Goal: Check status: Check status

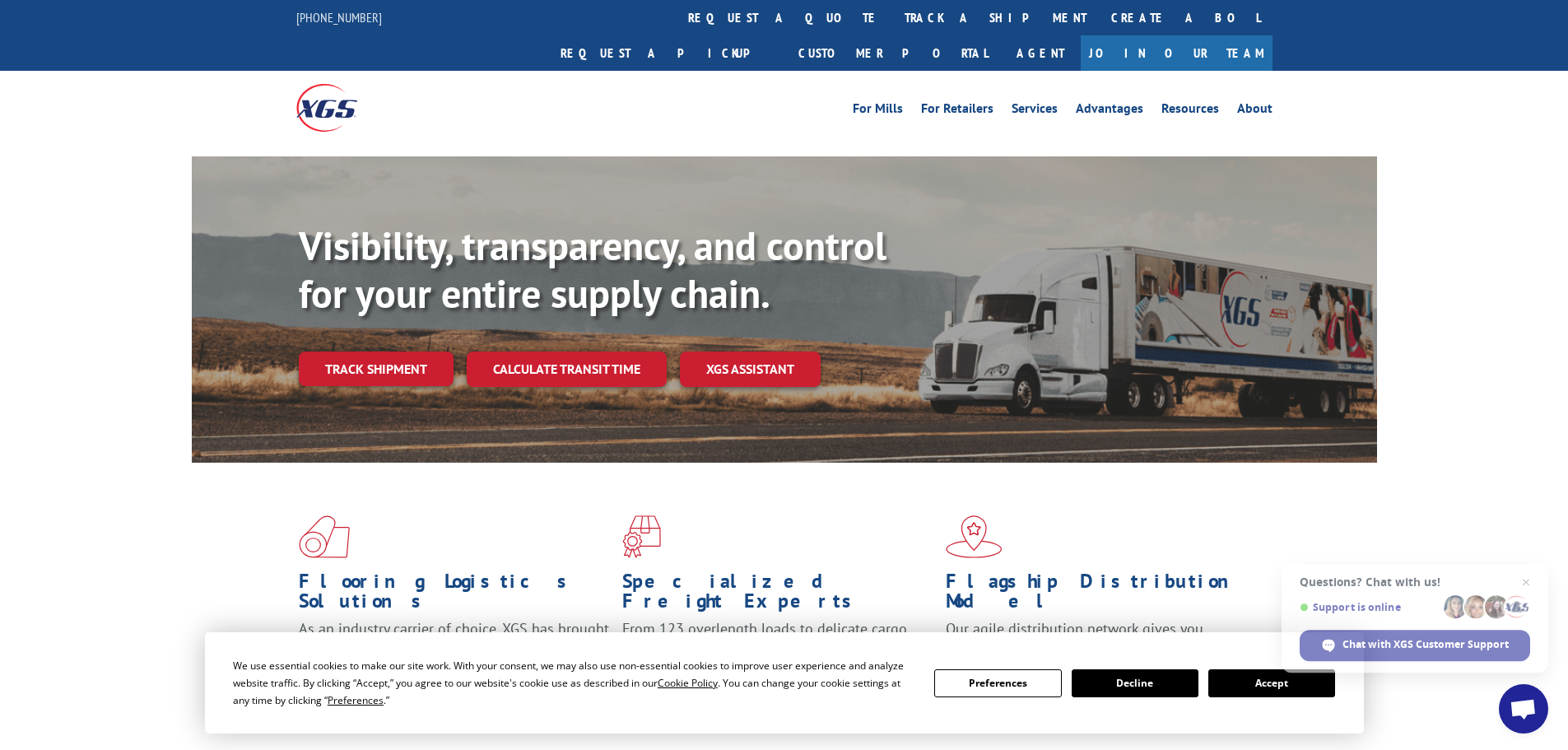
click at [1290, 676] on button "Accept" at bounding box center [1272, 683] width 127 height 28
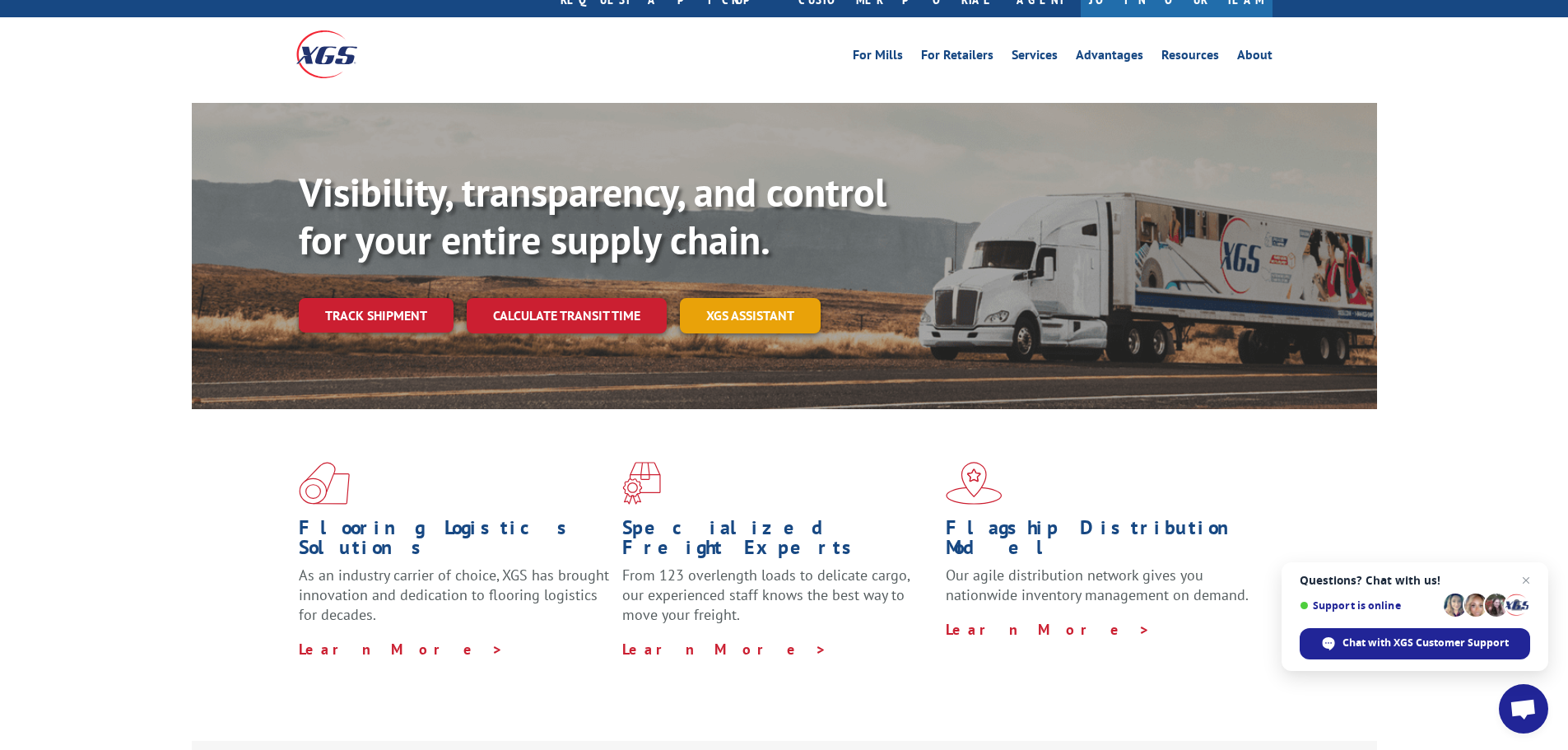
scroll to position [83, 0]
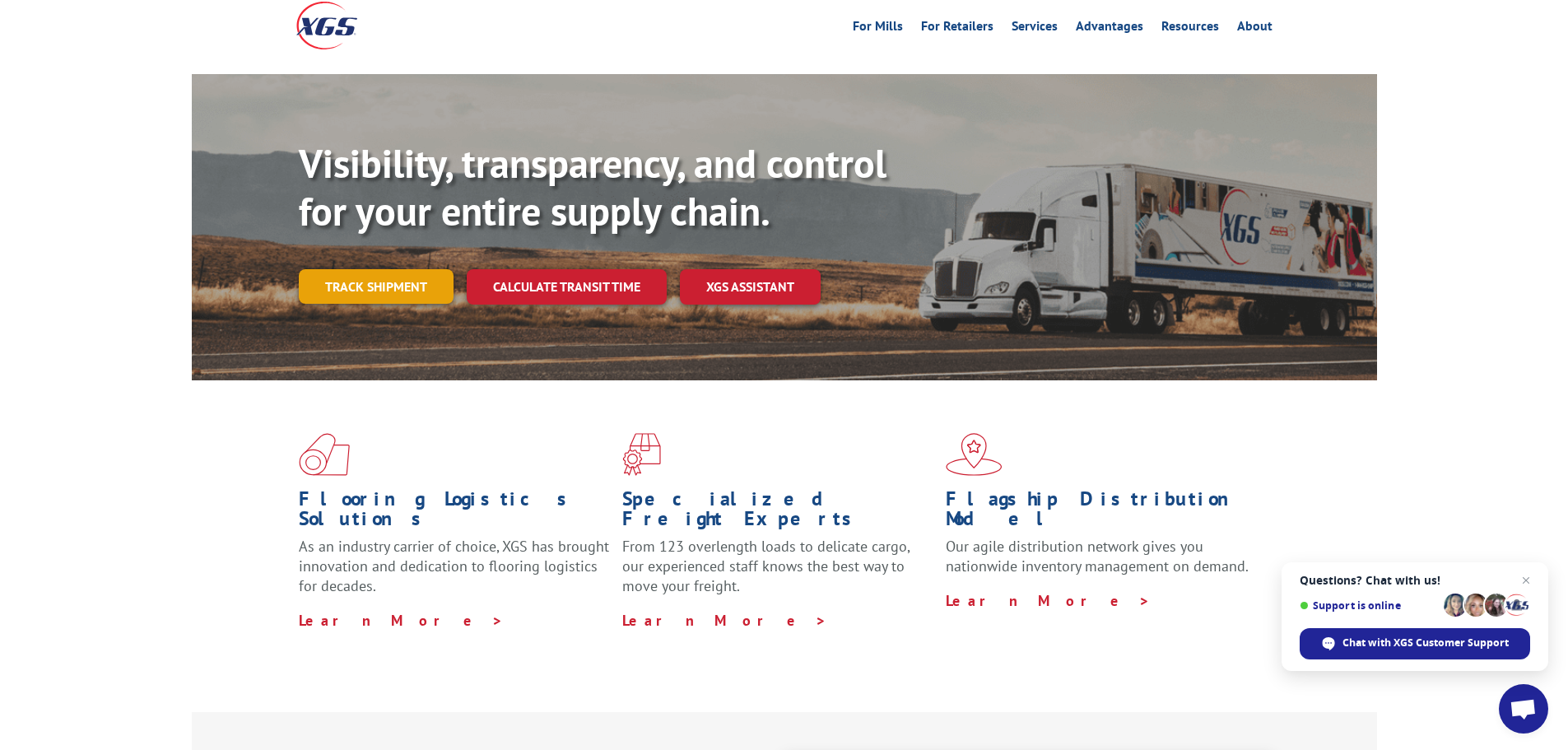
click at [353, 269] on link "Track shipment" at bounding box center [376, 287] width 154 height 35
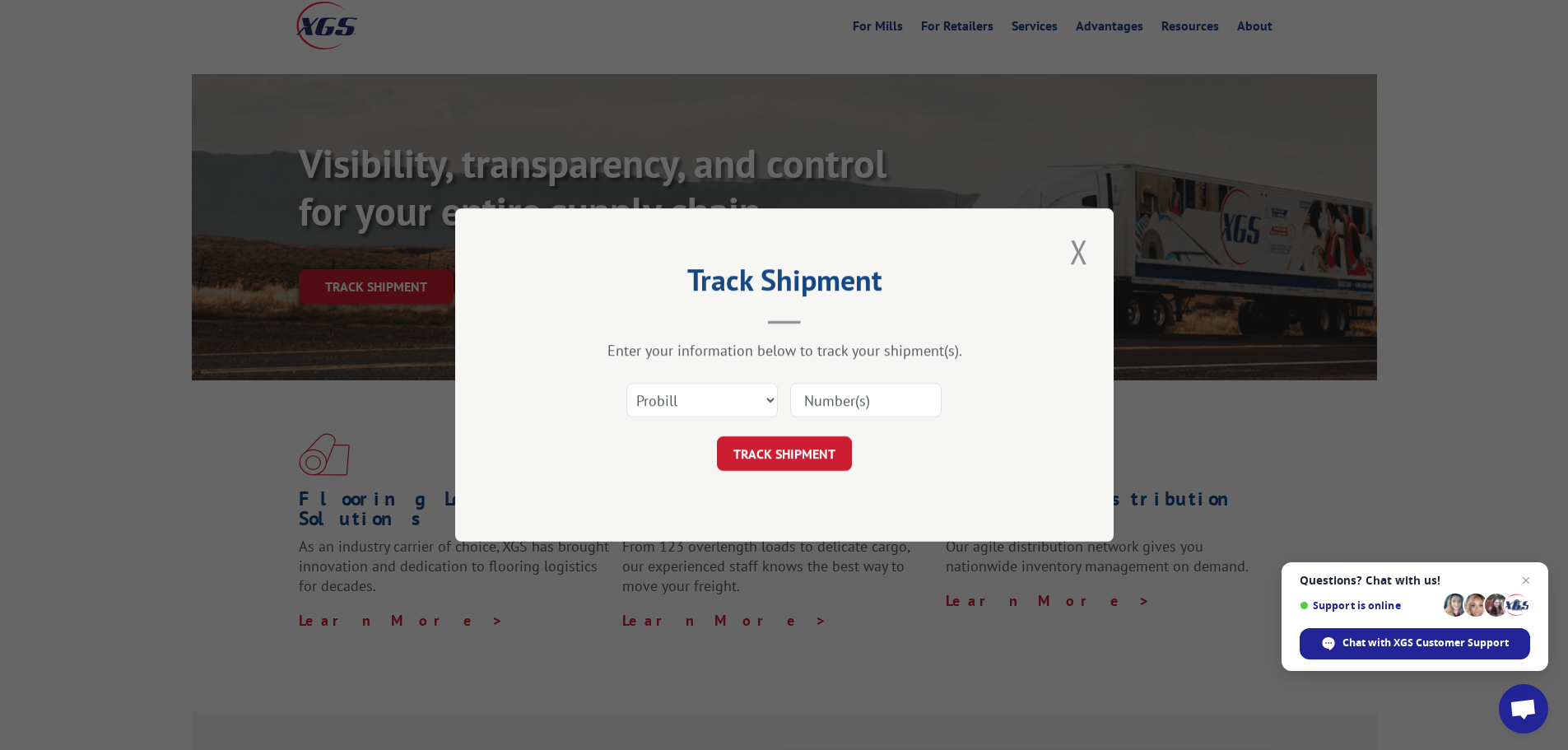
click at [892, 389] on input at bounding box center [865, 401] width 151 height 35
click at [880, 403] on input at bounding box center [865, 401] width 151 height 35
type input "13781789"
click button "TRACK SHIPMENT" at bounding box center [784, 453] width 135 height 35
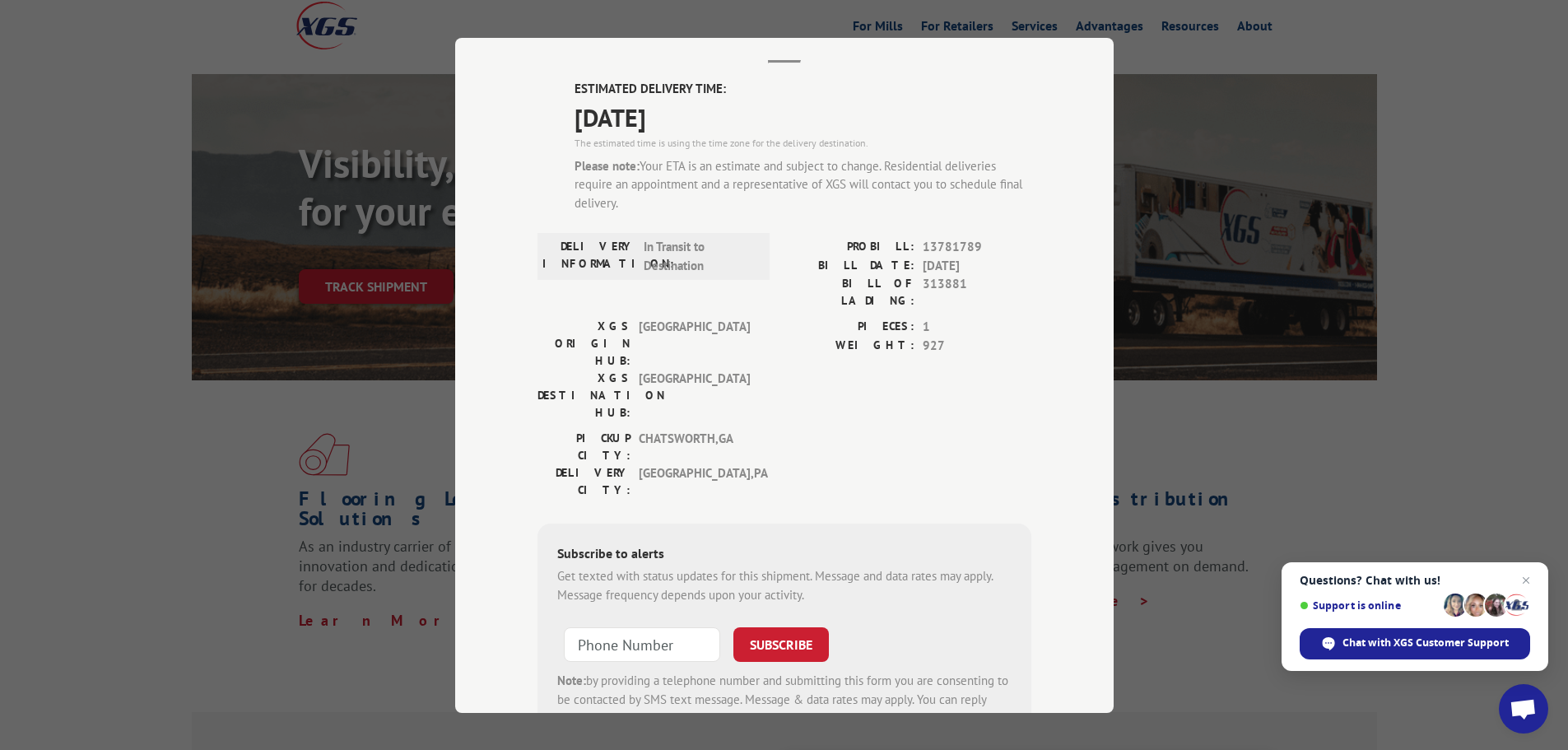
scroll to position [0, 0]
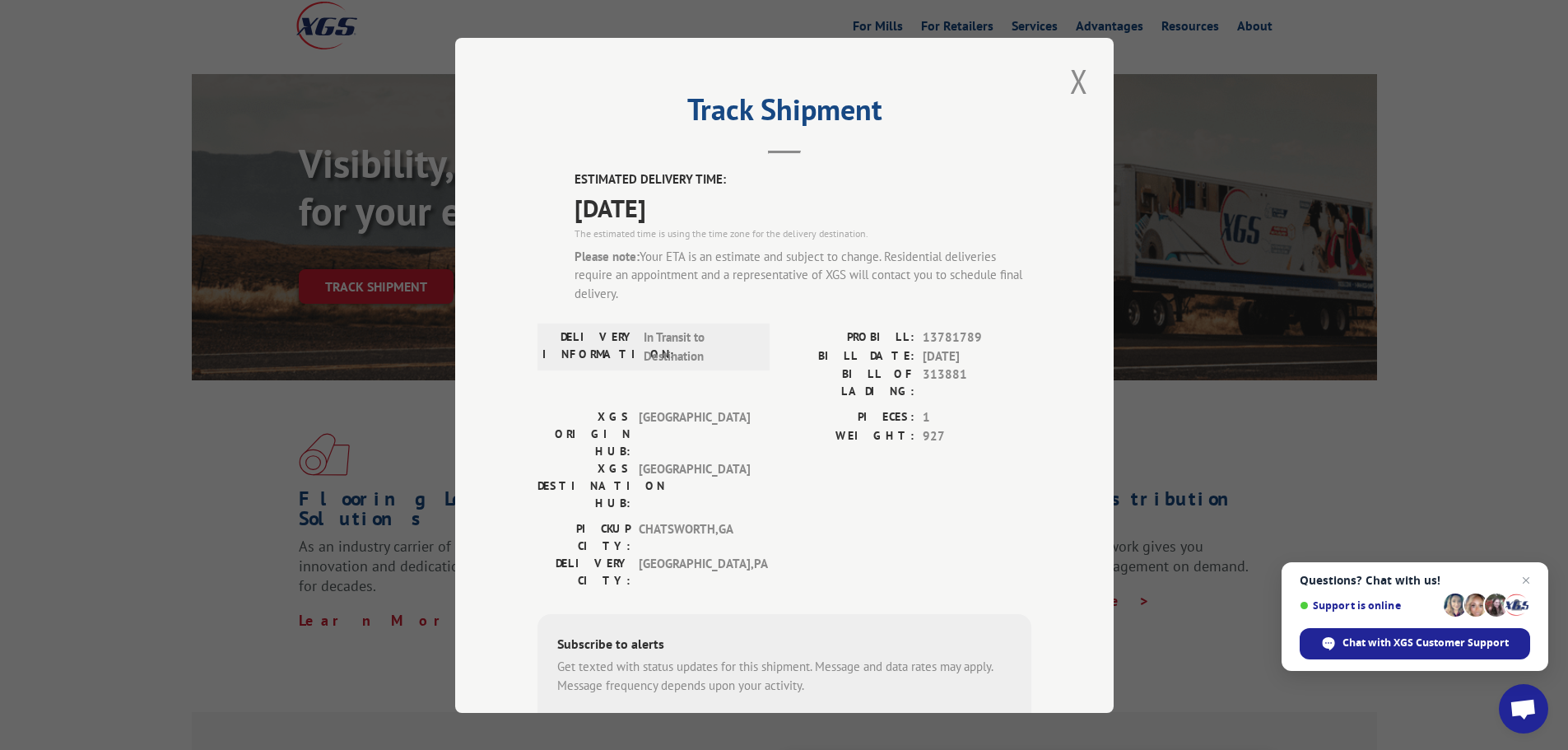
click at [649, 718] on input "+1 (___) ___-____" at bounding box center [642, 735] width 156 height 35
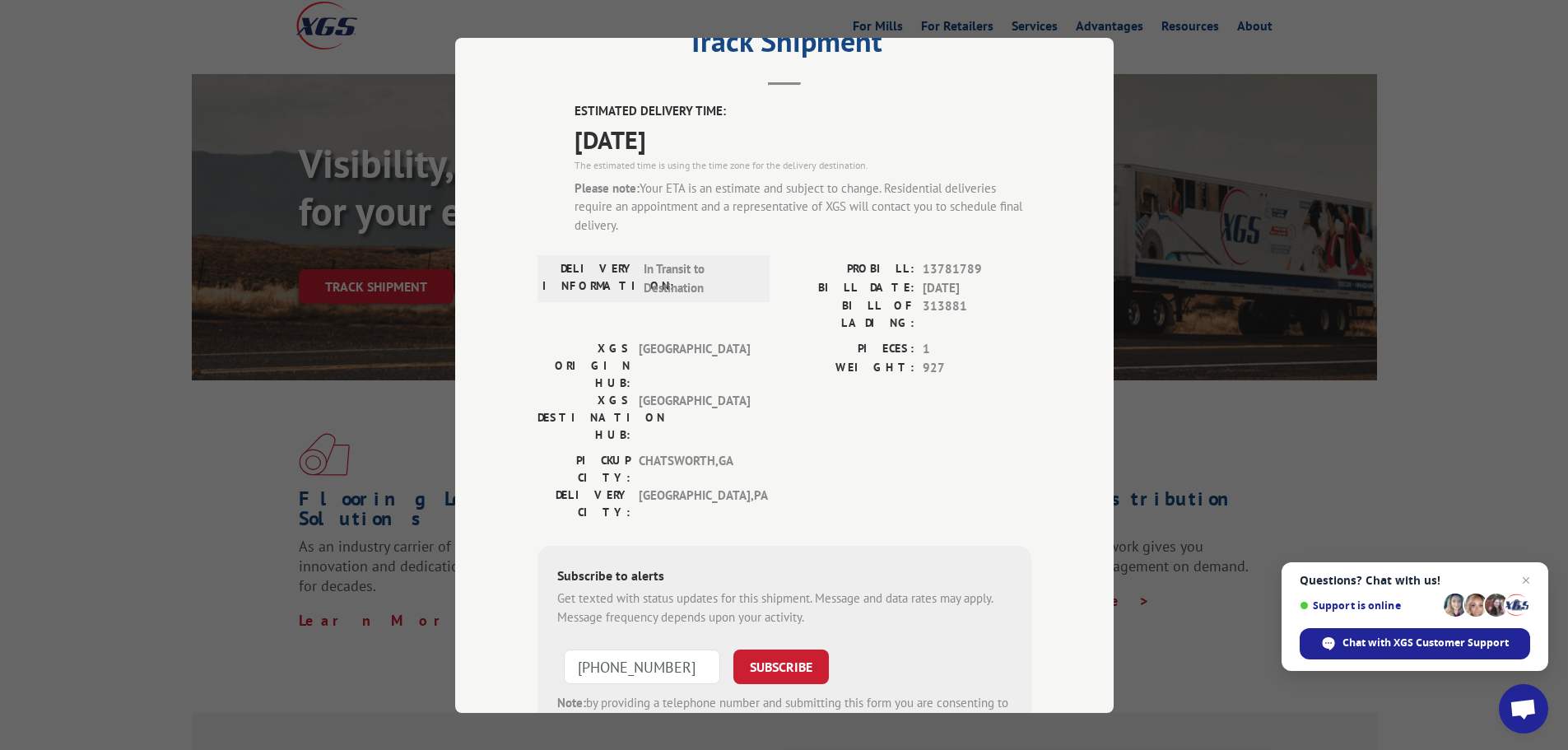
scroll to position [159, 0]
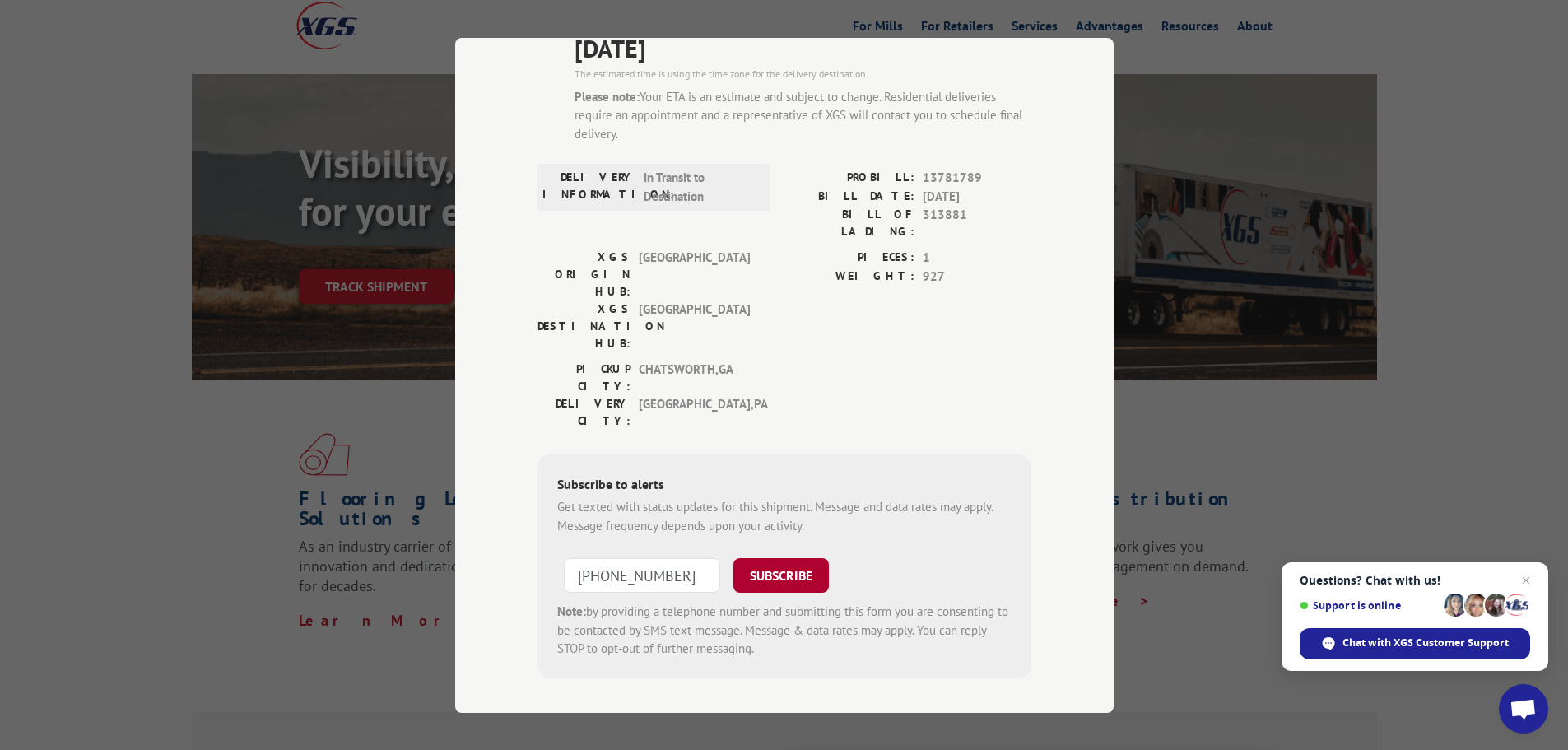
type input "[PHONE_NUMBER]"
click at [777, 558] on button "SUBSCRIBE" at bounding box center [781, 576] width 96 height 35
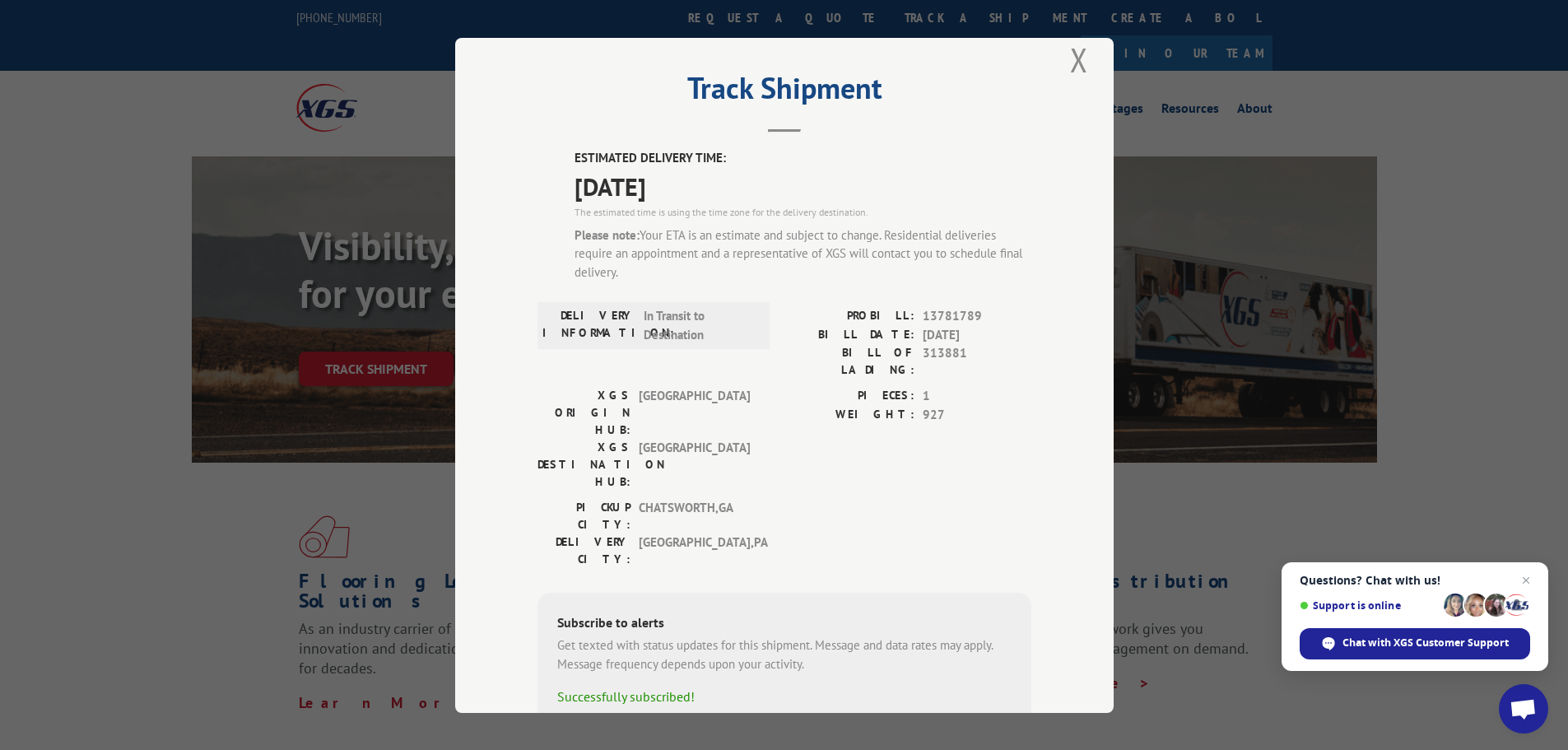
scroll to position [0, 0]
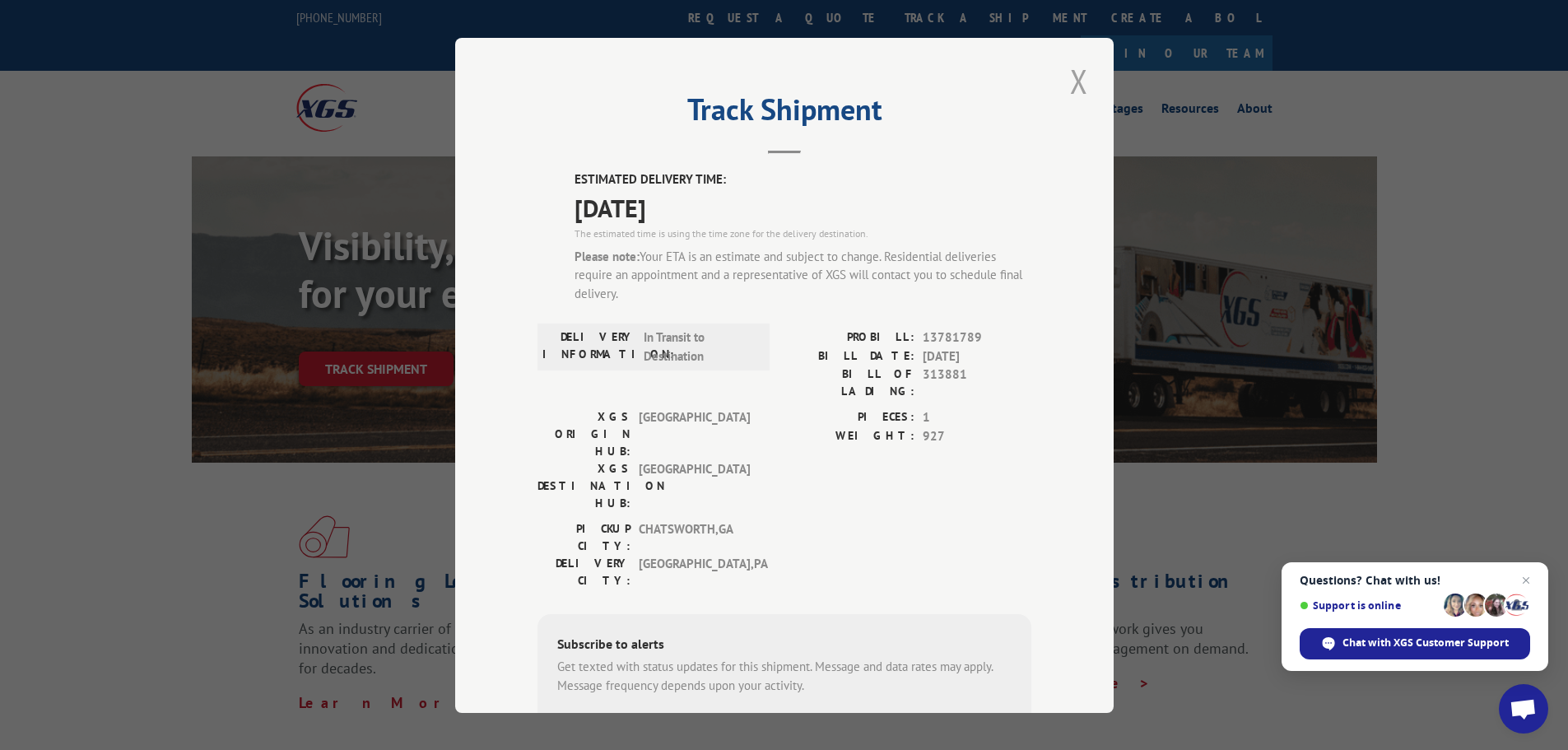
click at [1073, 90] on button "Close modal" at bounding box center [1079, 81] width 28 height 45
